Goal: Find specific page/section: Find specific page/section

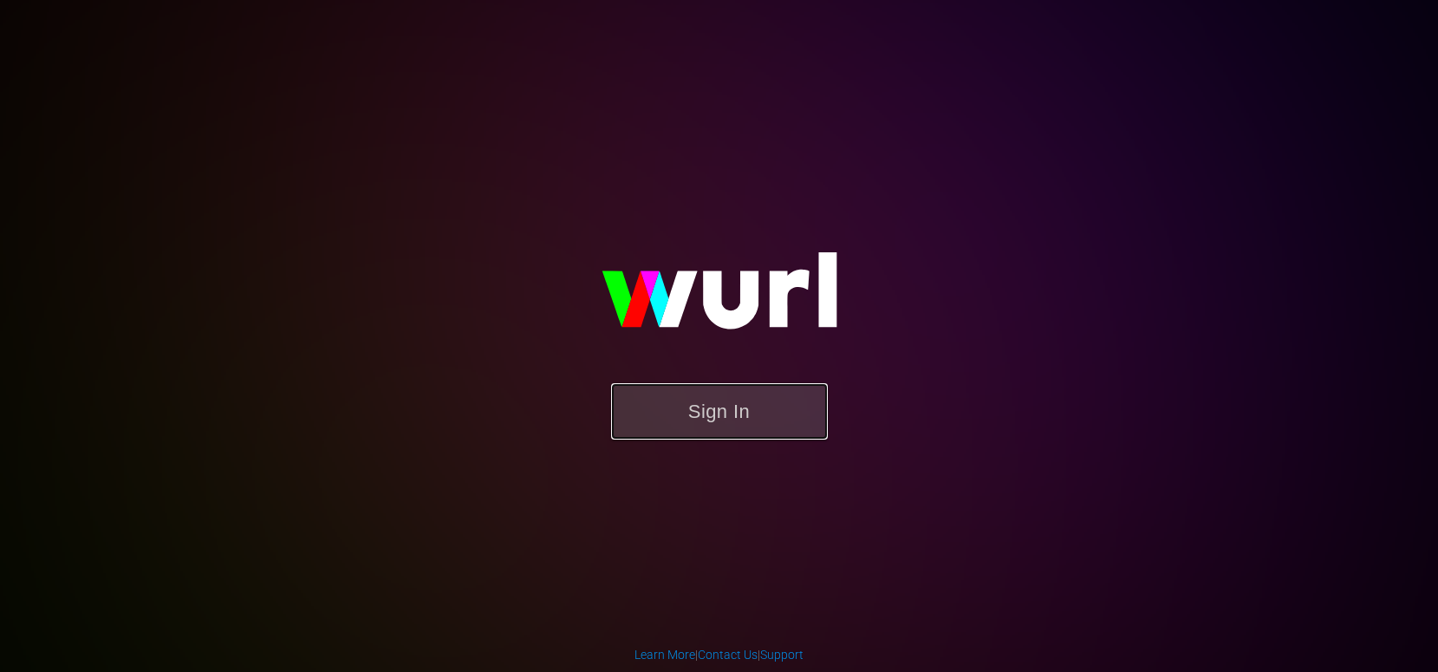
click at [762, 426] on button "Sign In" at bounding box center [719, 411] width 217 height 56
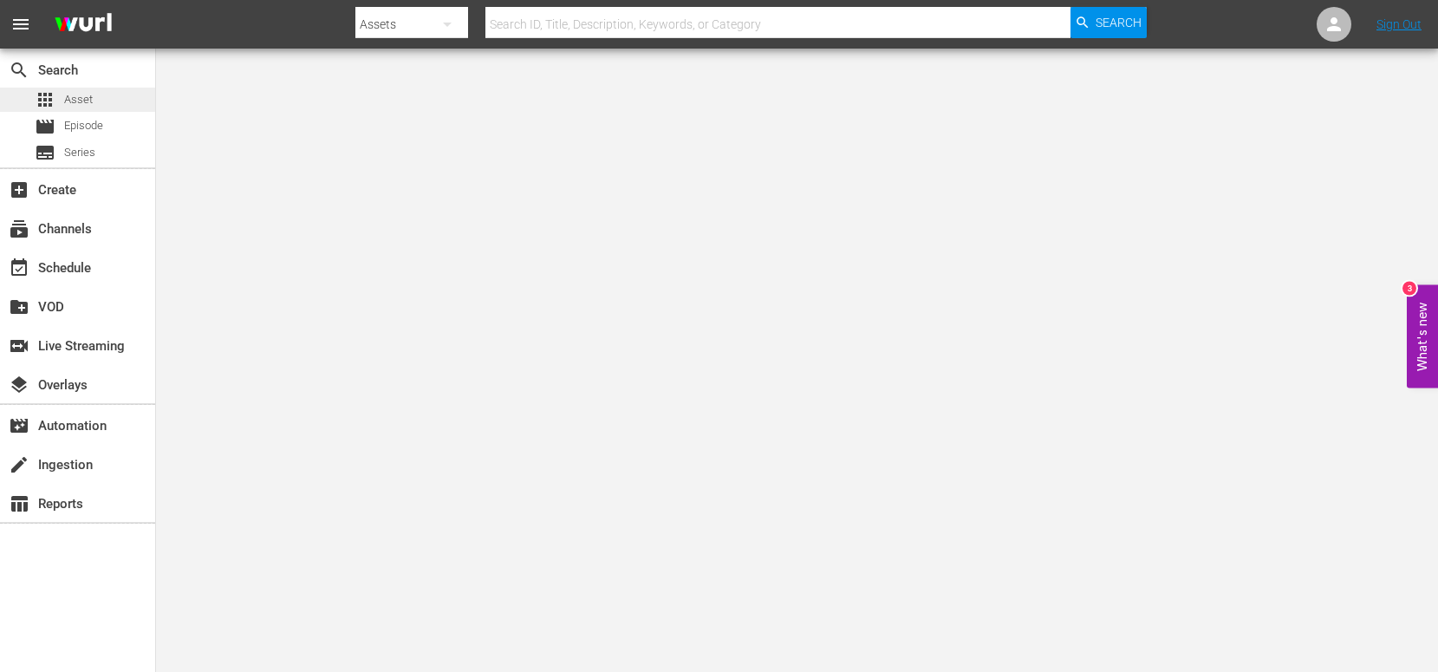
click at [108, 101] on div "apps Asset" at bounding box center [77, 100] width 155 height 24
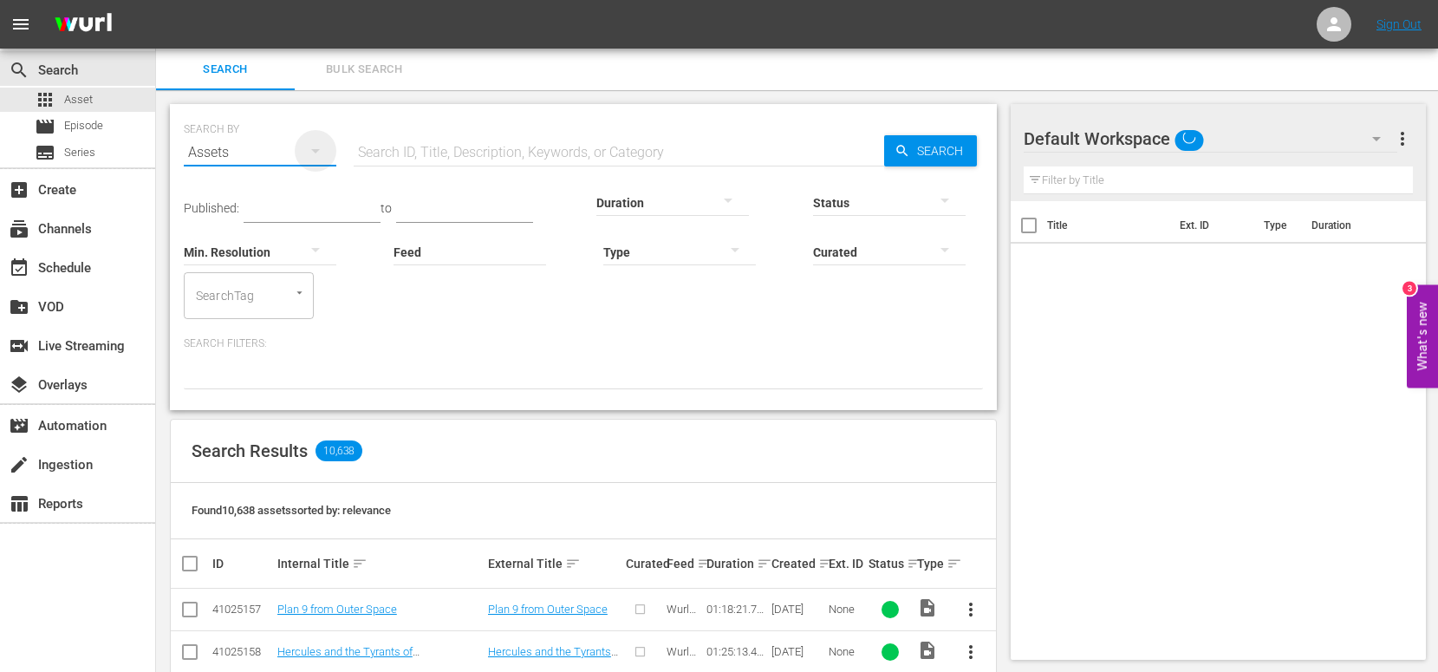
click at [321, 153] on icon "button" at bounding box center [315, 150] width 21 height 21
click at [454, 137] on div "Channels Series Episodes Assets" at bounding box center [719, 336] width 1438 height 672
click at [672, 254] on div at bounding box center [679, 251] width 153 height 49
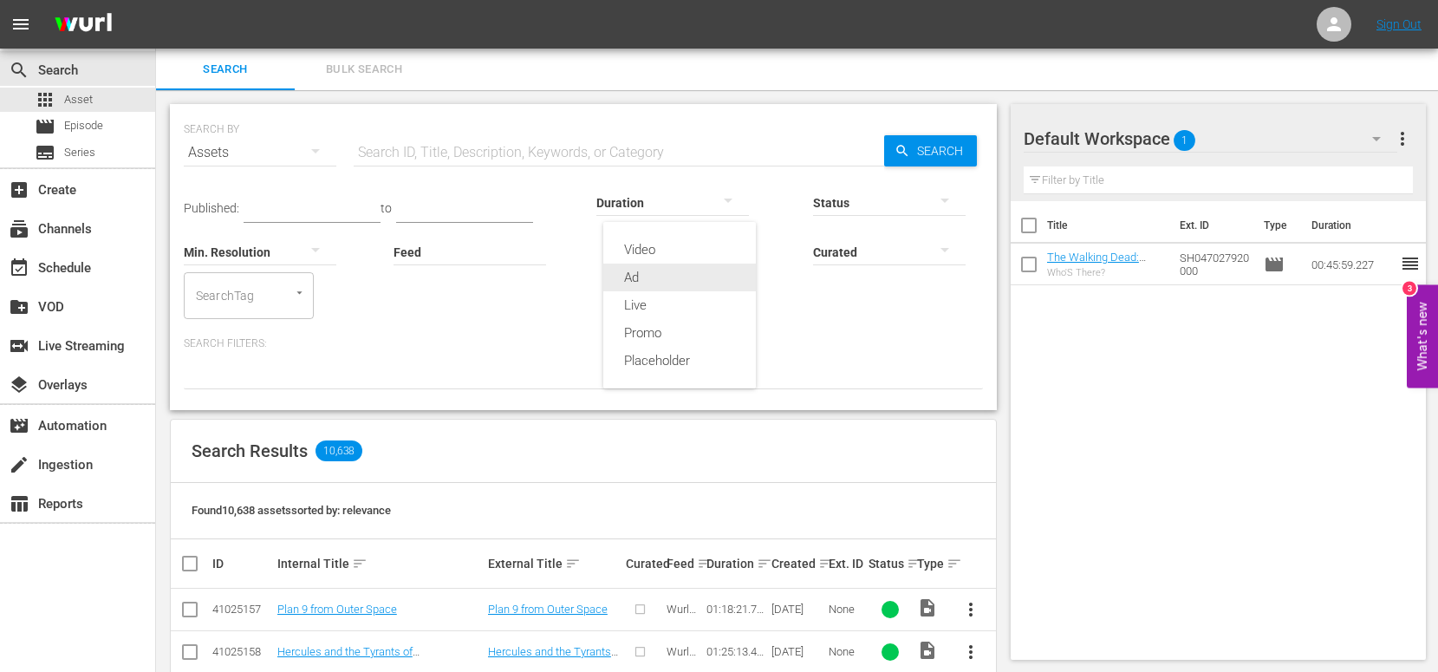
click at [668, 282] on div "Ad" at bounding box center [679, 278] width 153 height 28
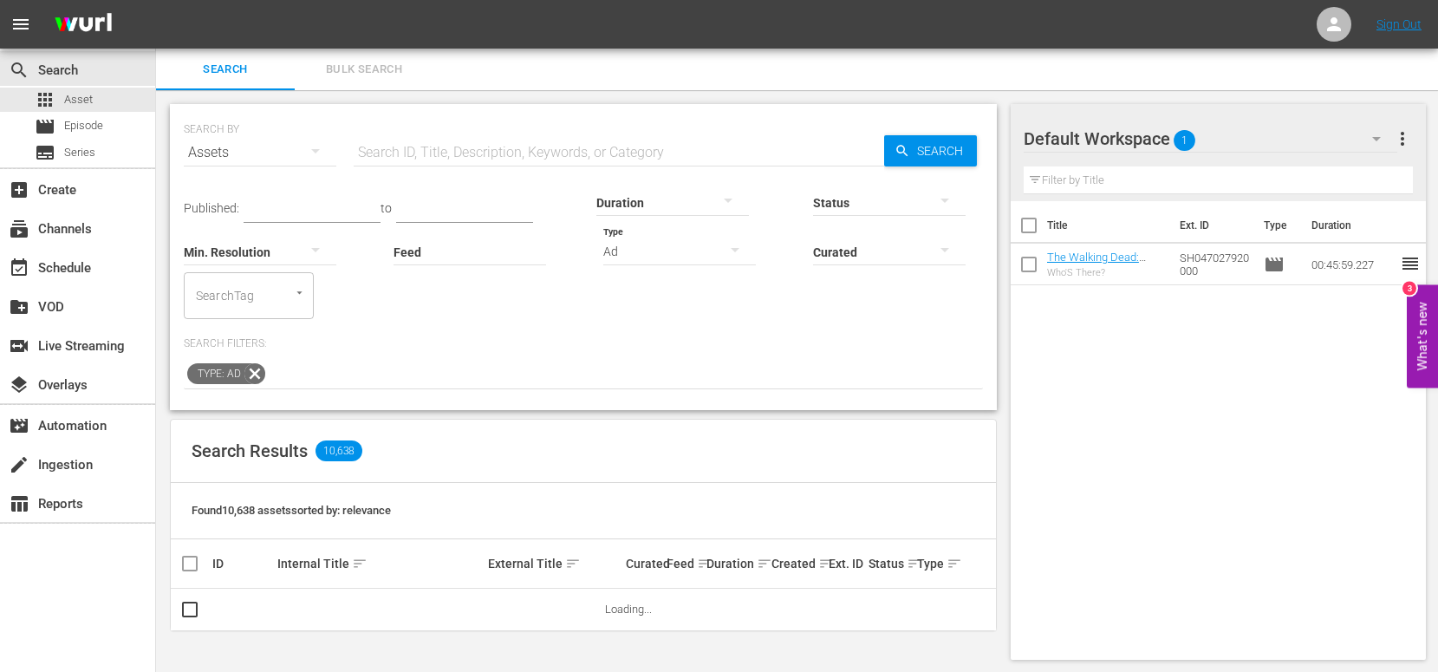
click at [495, 147] on input "text" at bounding box center [619, 153] width 531 height 42
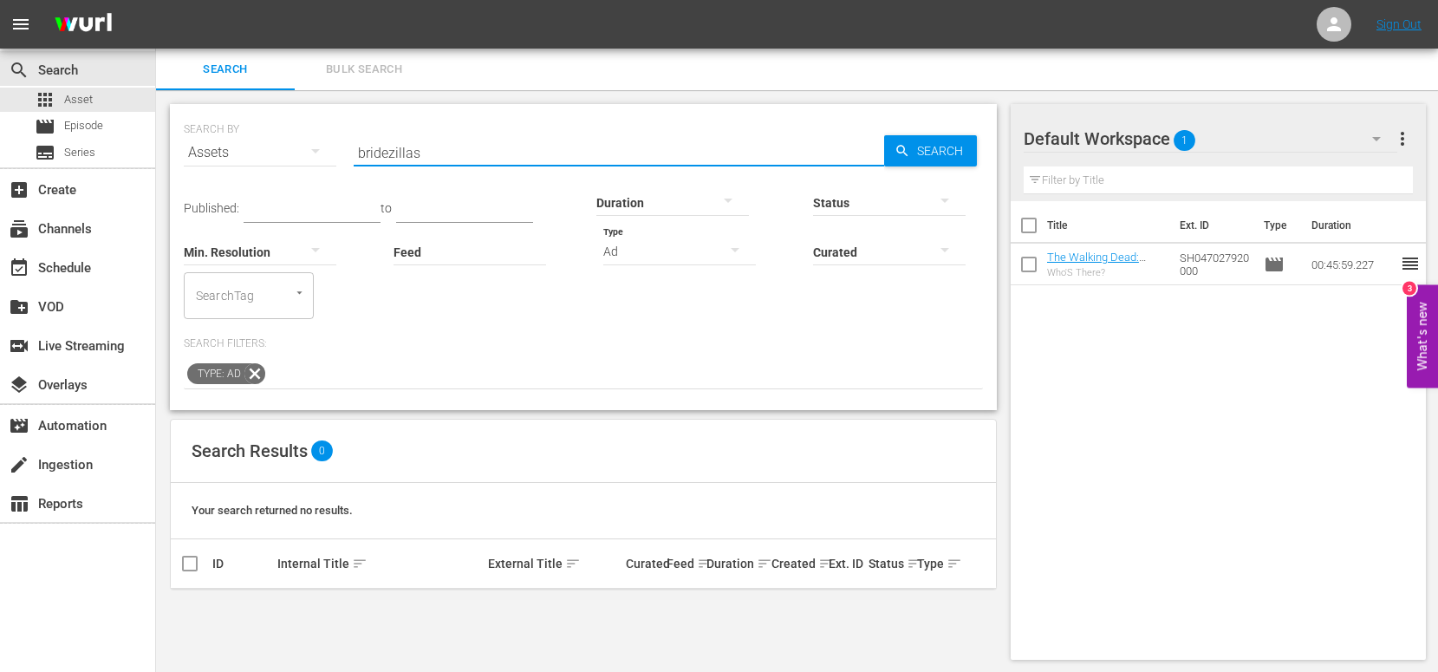
scroll to position [2, 0]
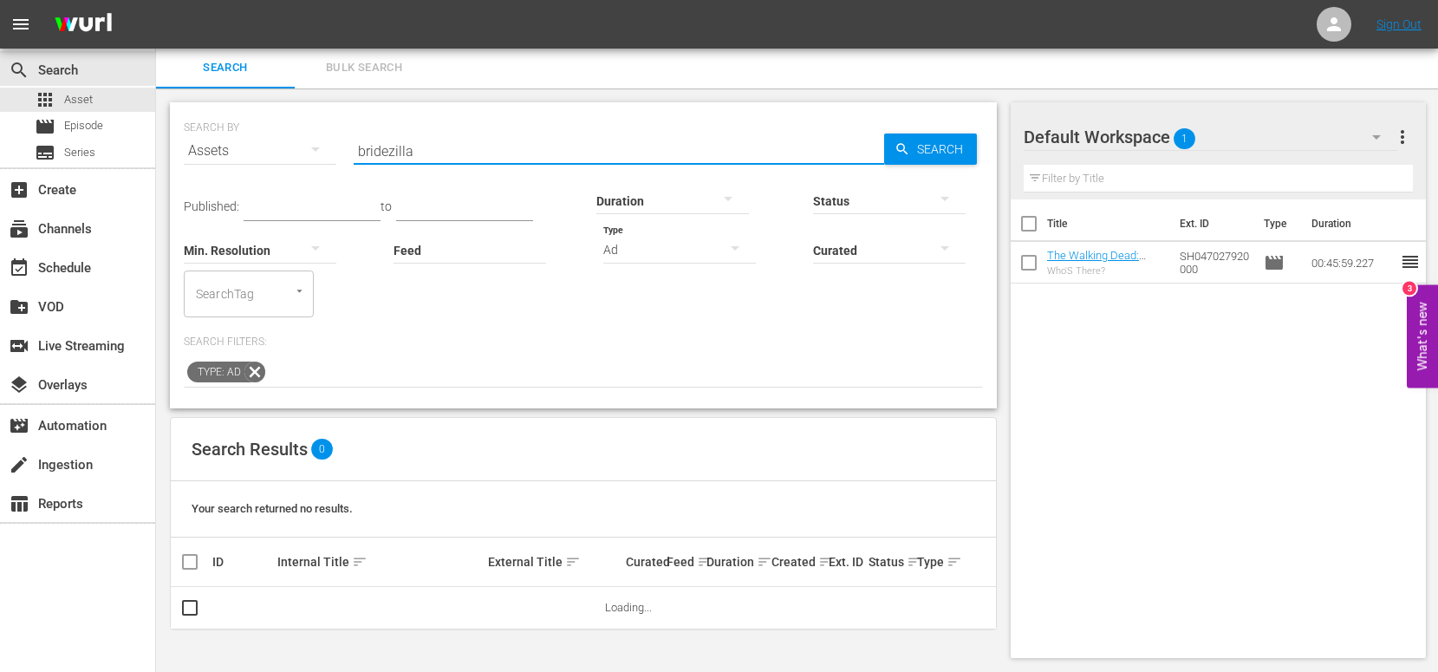
type input "bridezilla"
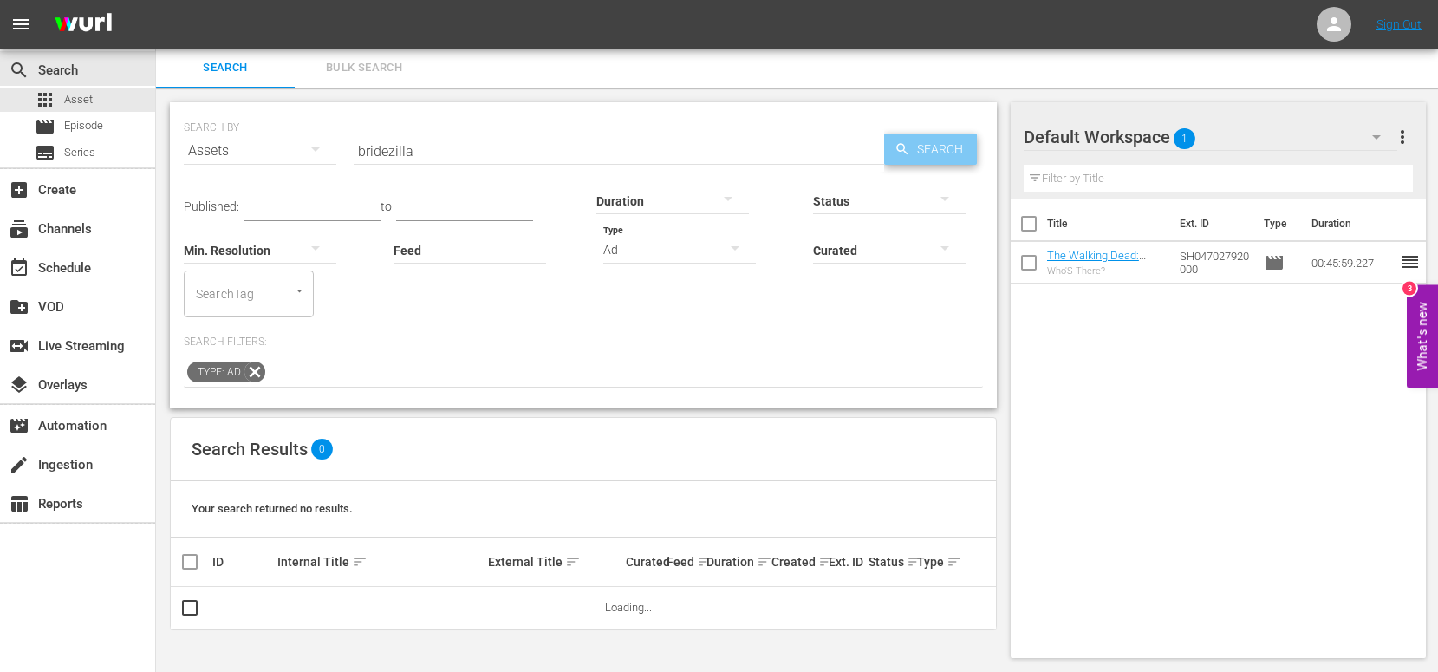
click at [934, 152] on span "Search" at bounding box center [943, 149] width 67 height 31
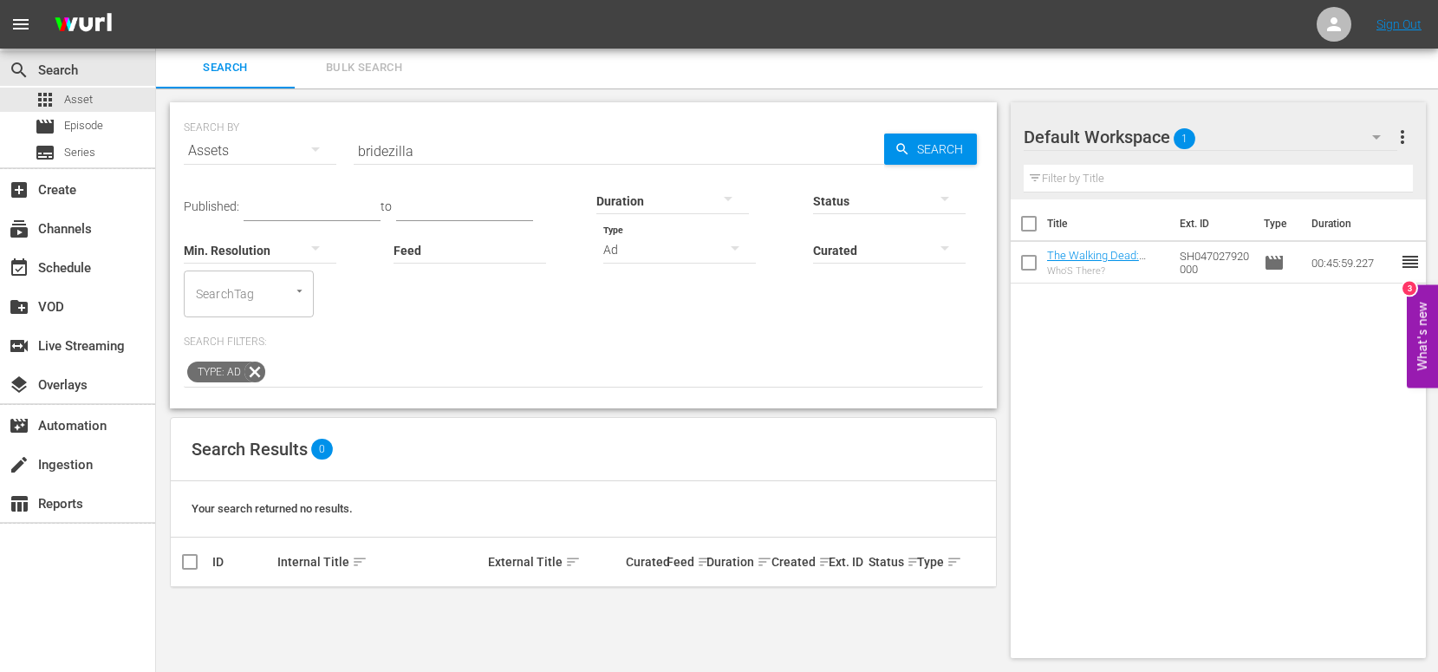
scroll to position [0, 0]
click at [483, 140] on input "bridezilla" at bounding box center [619, 153] width 531 height 42
